Goal: Navigation & Orientation: Find specific page/section

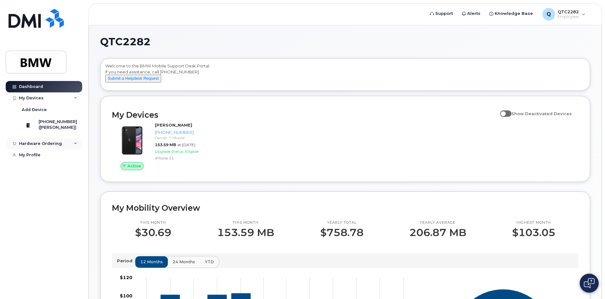
click at [49, 146] on div "Hardware Ordering" at bounding box center [40, 143] width 43 height 5
click at [52, 146] on div "Hardware Ordering" at bounding box center [40, 143] width 43 height 5
drag, startPoint x: 57, startPoint y: 147, endPoint x: 53, endPoint y: 156, distance: 9.3
click at [57, 146] on div "Hardware Ordering" at bounding box center [40, 143] width 43 height 5
click at [42, 172] on link "My Profile" at bounding box center [44, 166] width 77 height 11
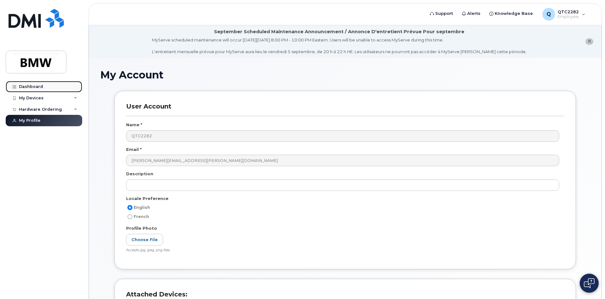
click at [54, 87] on link "Dashboard" at bounding box center [44, 86] width 77 height 11
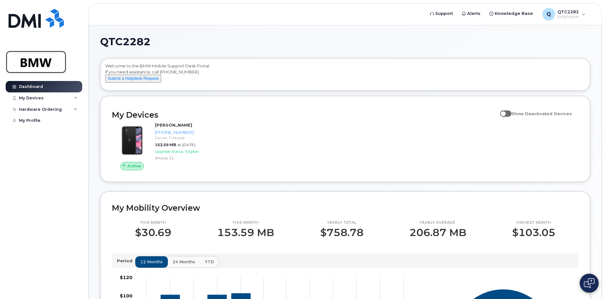
click at [40, 65] on img at bounding box center [36, 62] width 49 height 18
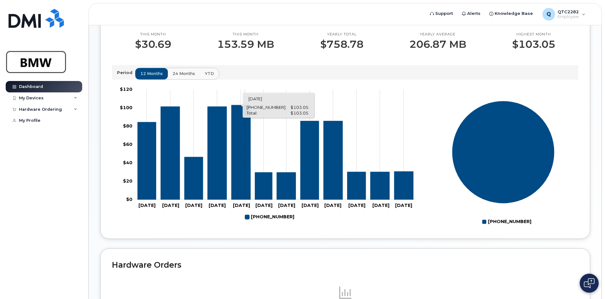
scroll to position [190, 0]
